Goal: Information Seeking & Learning: Learn about a topic

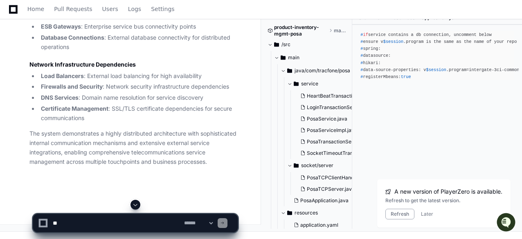
scroll to position [1024, 0]
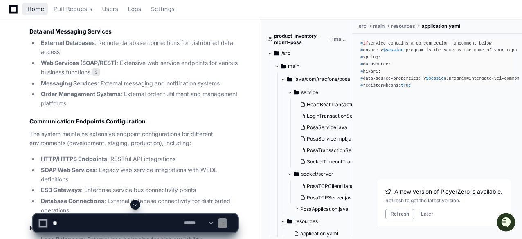
click at [31, 9] on span "Home" at bounding box center [35, 9] width 17 height 5
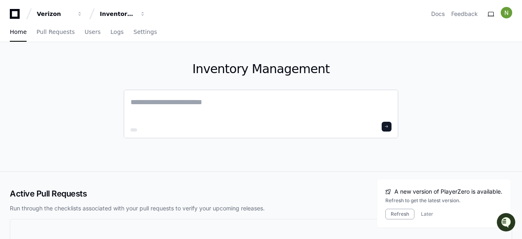
click at [165, 105] on textarea at bounding box center [261, 108] width 261 height 23
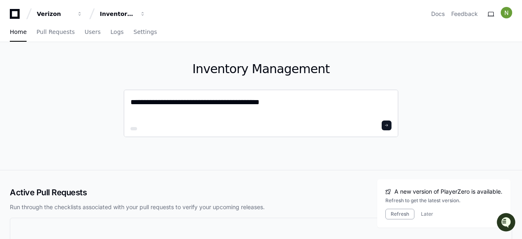
type textarea "**********"
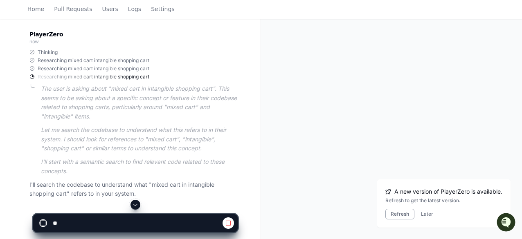
scroll to position [147, 0]
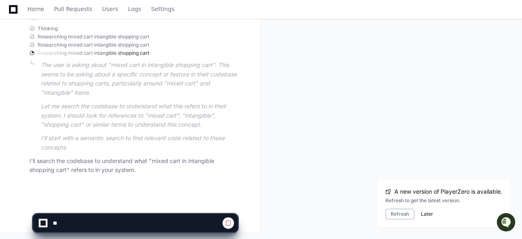
click at [422, 215] on button "Later" at bounding box center [427, 214] width 12 height 7
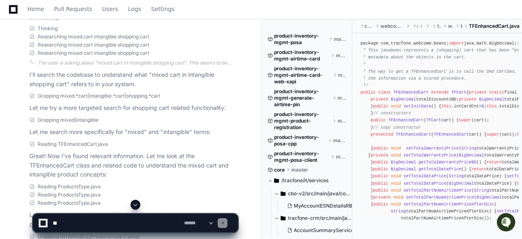
click at [222, 120] on div "Grepping mixed|intangible" at bounding box center [133, 120] width 208 height 7
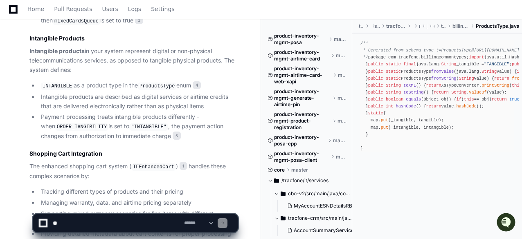
scroll to position [834, 0]
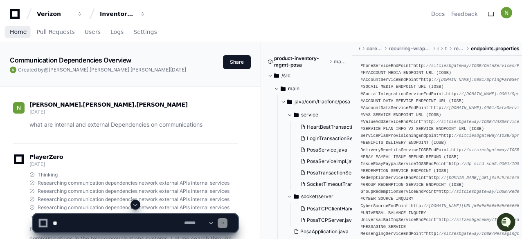
click at [21, 32] on span "Home" at bounding box center [18, 31] width 17 height 5
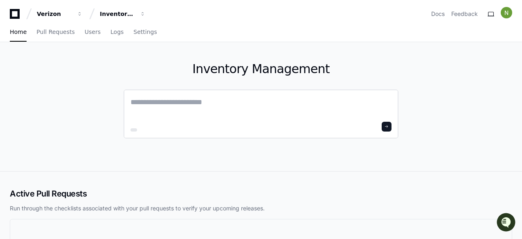
click at [148, 102] on textarea at bounding box center [261, 108] width 261 height 23
type textarea "**********"
click at [386, 126] on span at bounding box center [387, 126] width 4 height 4
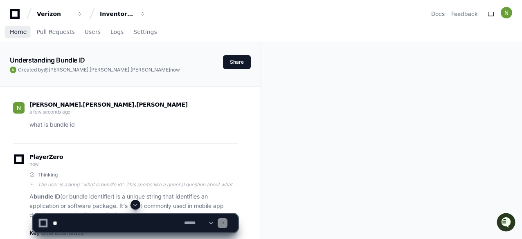
click at [17, 33] on span "Home" at bounding box center [18, 31] width 17 height 5
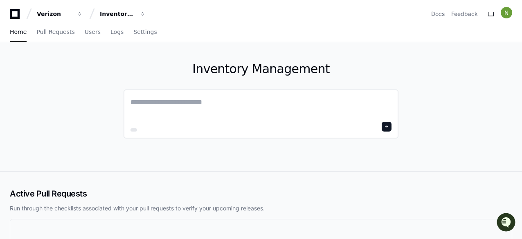
click at [169, 102] on textarea at bounding box center [261, 108] width 261 height 23
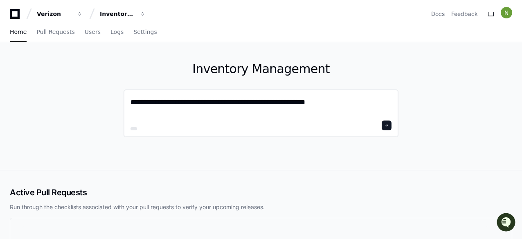
type textarea "**********"
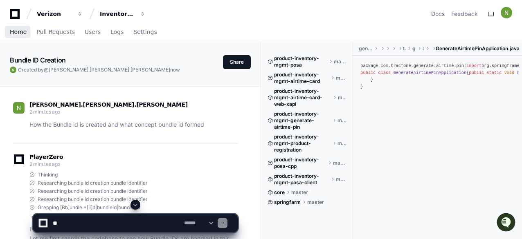
click at [16, 29] on span "Home" at bounding box center [18, 31] width 17 height 5
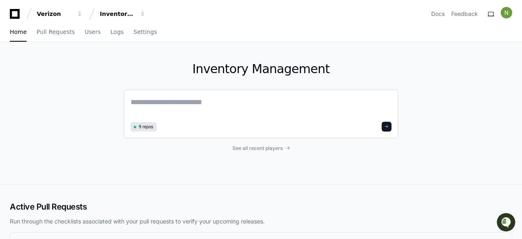
click at [168, 98] on textarea at bounding box center [261, 108] width 261 height 23
type textarea "*"
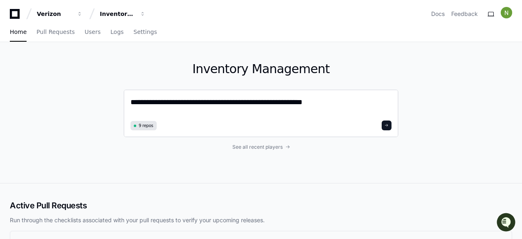
type textarea "**********"
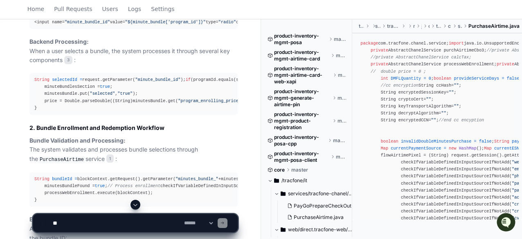
scroll to position [532, 0]
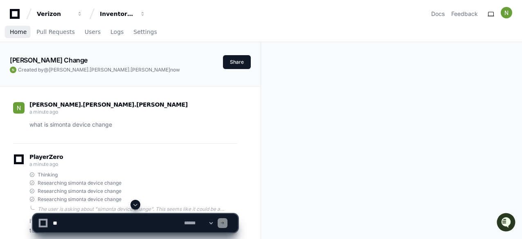
click at [16, 31] on span "Home" at bounding box center [18, 31] width 17 height 5
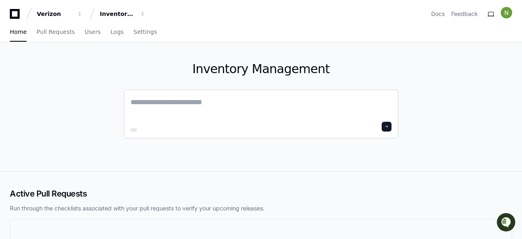
click at [148, 104] on textarea at bounding box center [261, 108] width 261 height 23
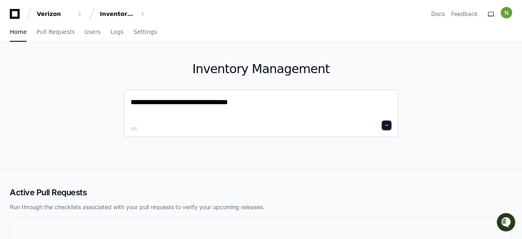
click at [216, 104] on textarea "**********" at bounding box center [261, 108] width 261 height 22
type textarea "**********"
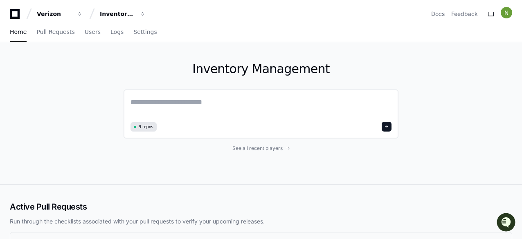
click at [163, 104] on textarea at bounding box center [261, 108] width 261 height 23
type textarea "*"
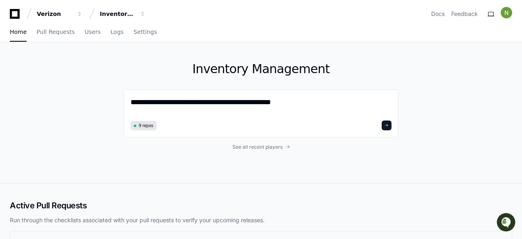
type textarea "**********"
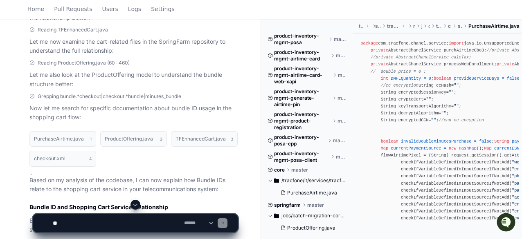
scroll to position [501, 0]
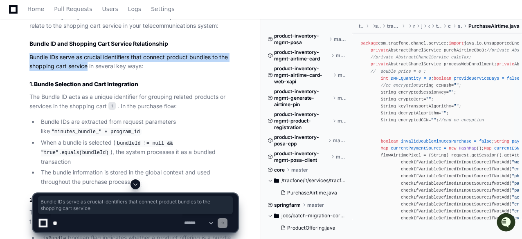
drag, startPoint x: 30, startPoint y: 51, endPoint x: 88, endPoint y: 65, distance: 59.8
copy p "Bundle IDs serve as crucial identifiers that connect product bundles to the sho…"
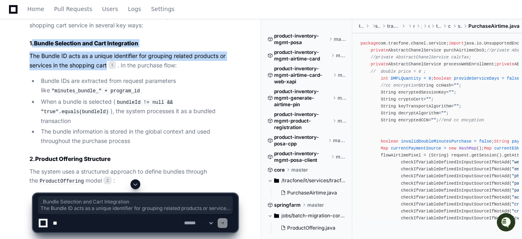
drag, startPoint x: 33, startPoint y: 42, endPoint x: 108, endPoint y: 63, distance: 77.9
copy article ". Bundle Selection and Cart Integration The Bundle ID acts as a unique identifi…"
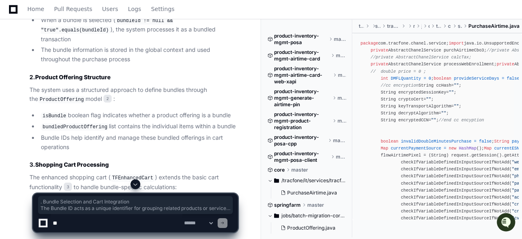
scroll to position [665, 0]
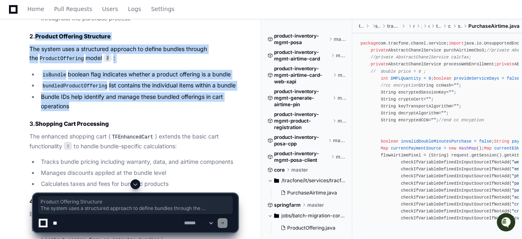
drag, startPoint x: 36, startPoint y: 32, endPoint x: 182, endPoint y: 104, distance: 162.3
click at [182, 104] on article "Based on my analysis of the codebase, I can now explain how Bundle IDs relate t…" at bounding box center [133, 178] width 208 height 658
copy article "Product Offering Structure The system uses a structured approach to define bund…"
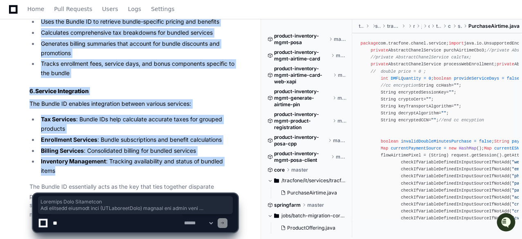
scroll to position [993, 0]
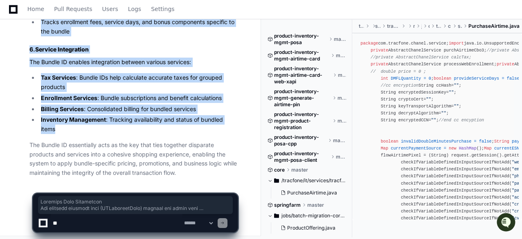
drag, startPoint x: 37, startPoint y: 78, endPoint x: 144, endPoint y: 123, distance: 115.5
copy article "Shopping Cart Processing The enhanced shopping cart ( TFEnhancedCart ) extends …"
